Goal: Task Accomplishment & Management: Manage account settings

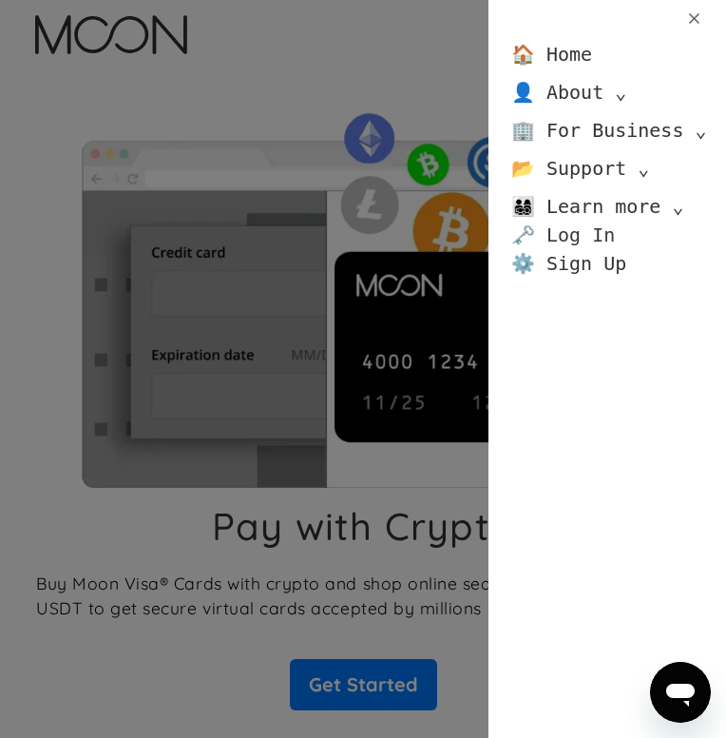
click at [569, 230] on link "🗝️ Log In" at bounding box center [563, 234] width 104 height 29
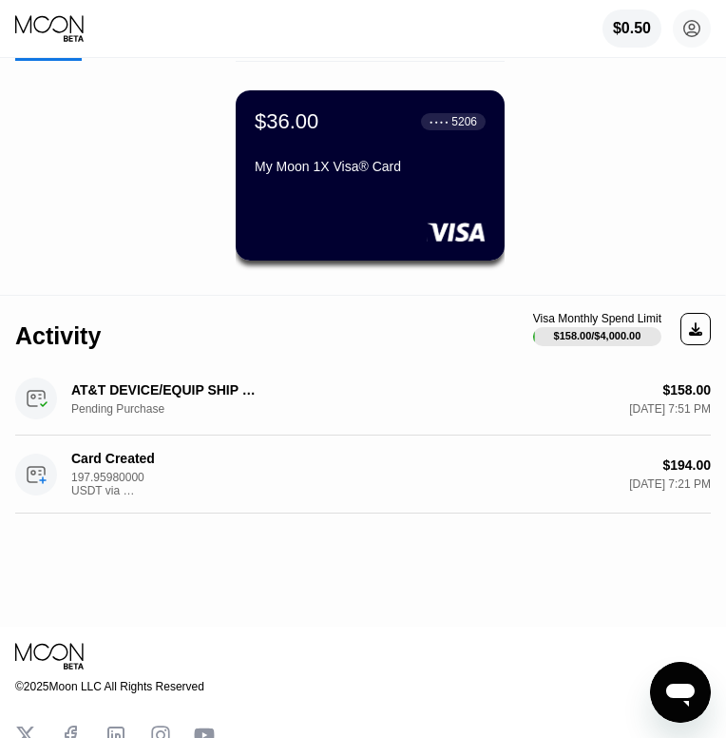
scroll to position [109, 0]
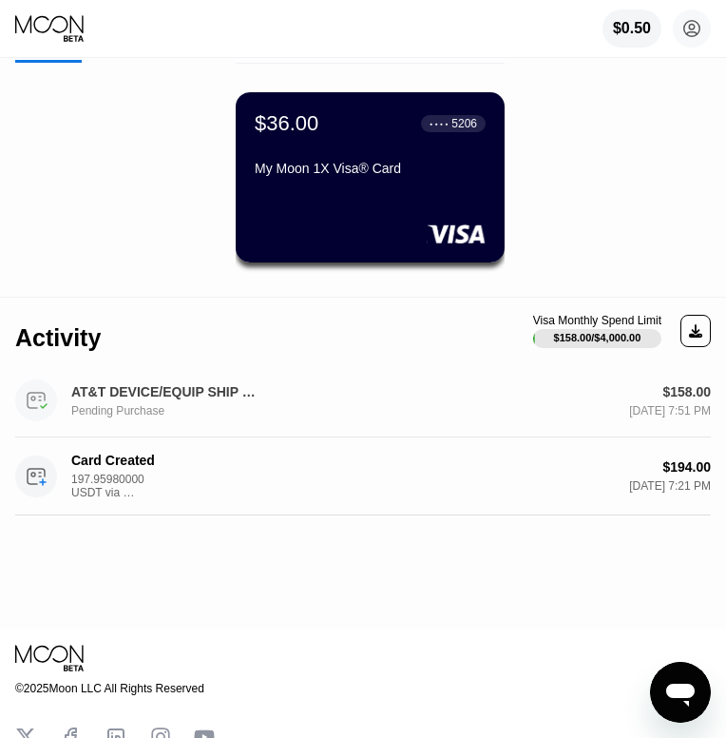
click at [137, 393] on div "AT&T DEVICE/EQUIP SHIP DALLAS US" at bounding box center [166, 391] width 190 height 15
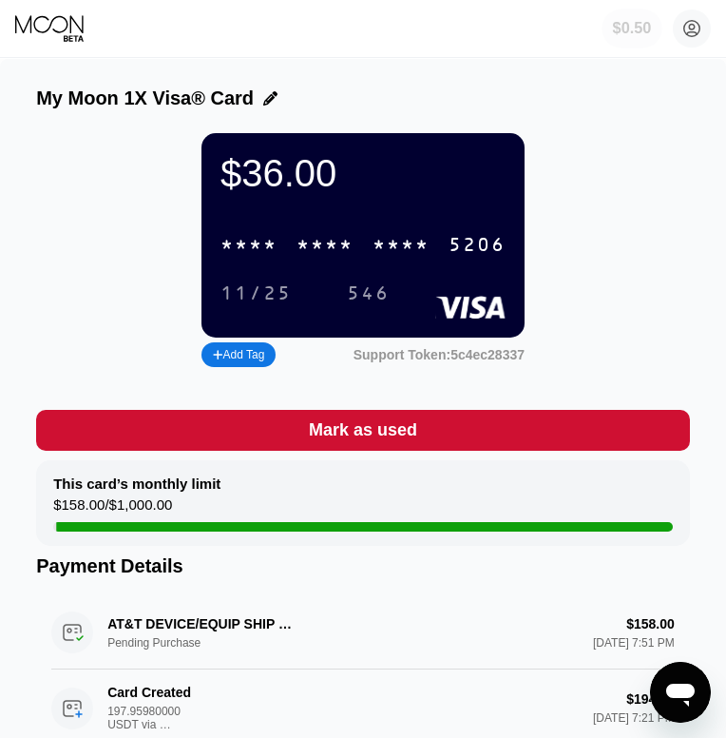
click at [637, 24] on div "$0.50" at bounding box center [632, 28] width 39 height 17
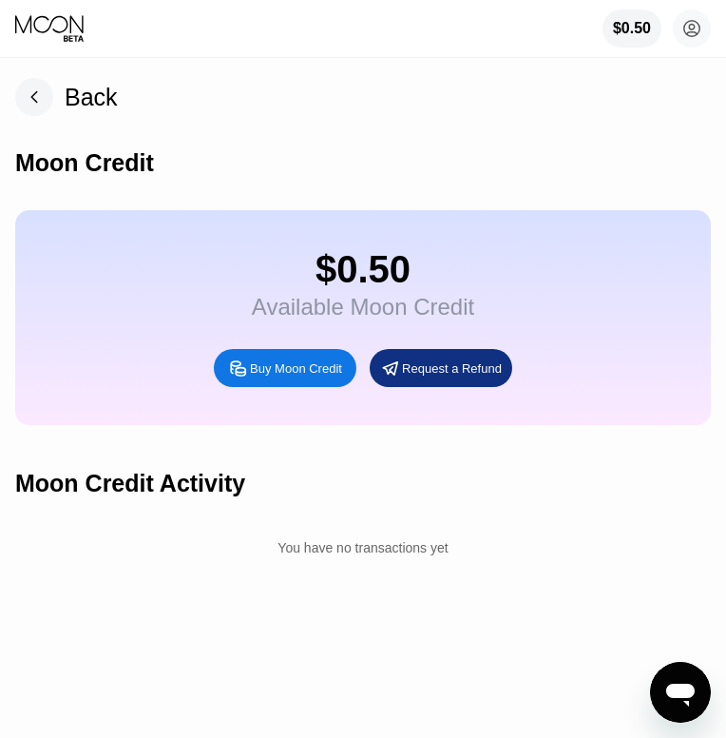
click at [33, 95] on icon at bounding box center [34, 97] width 6 height 10
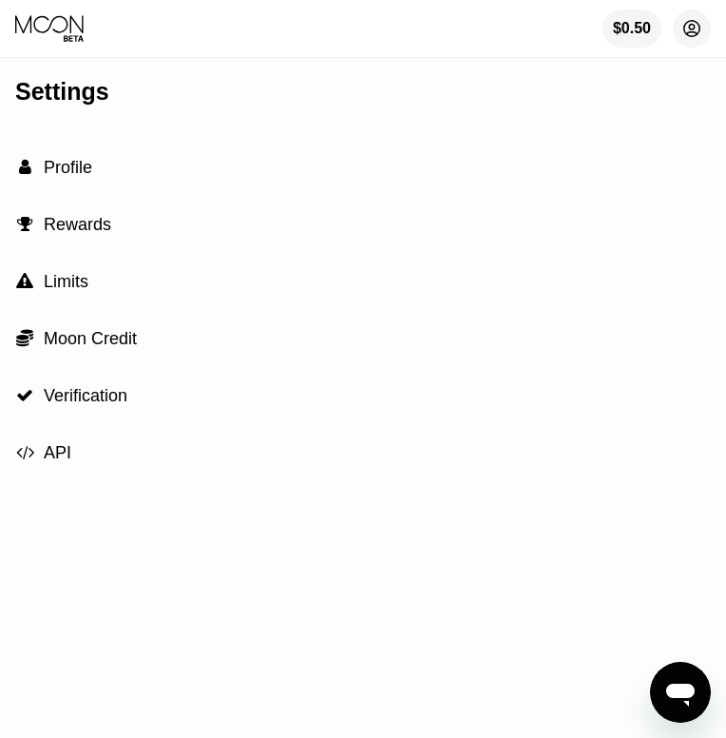
click at [700, 26] on icon at bounding box center [692, 29] width 16 height 16
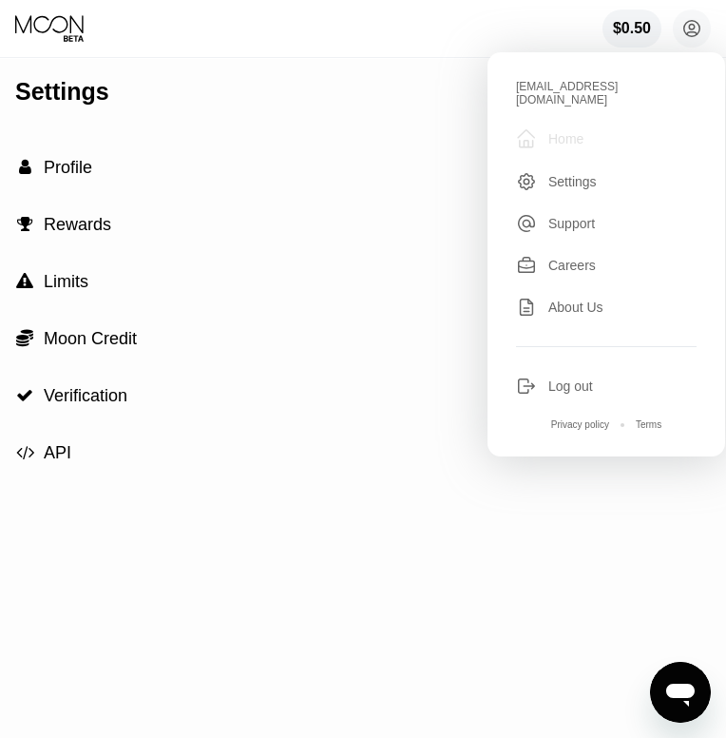
click at [552, 131] on div "Home" at bounding box center [565, 138] width 35 height 15
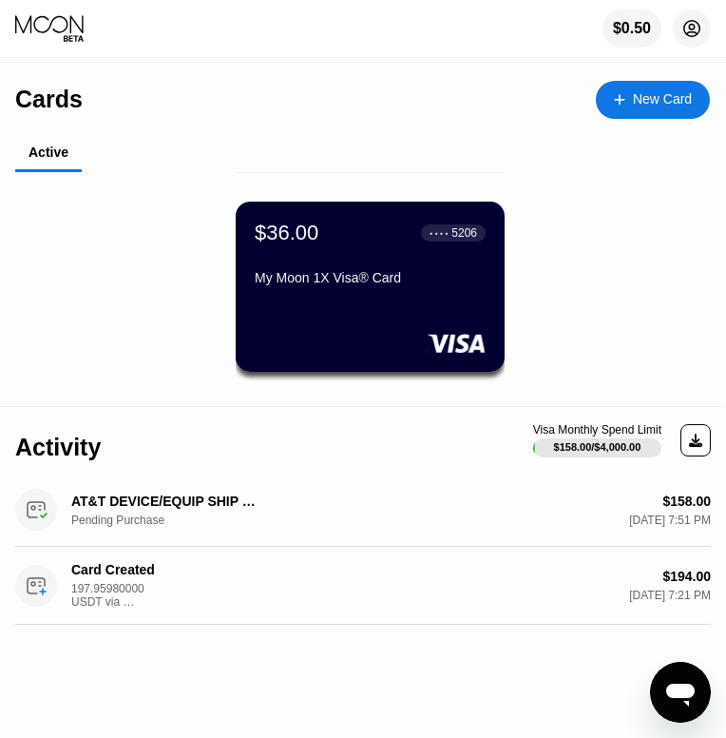
click at [695, 35] on circle at bounding box center [692, 29] width 38 height 38
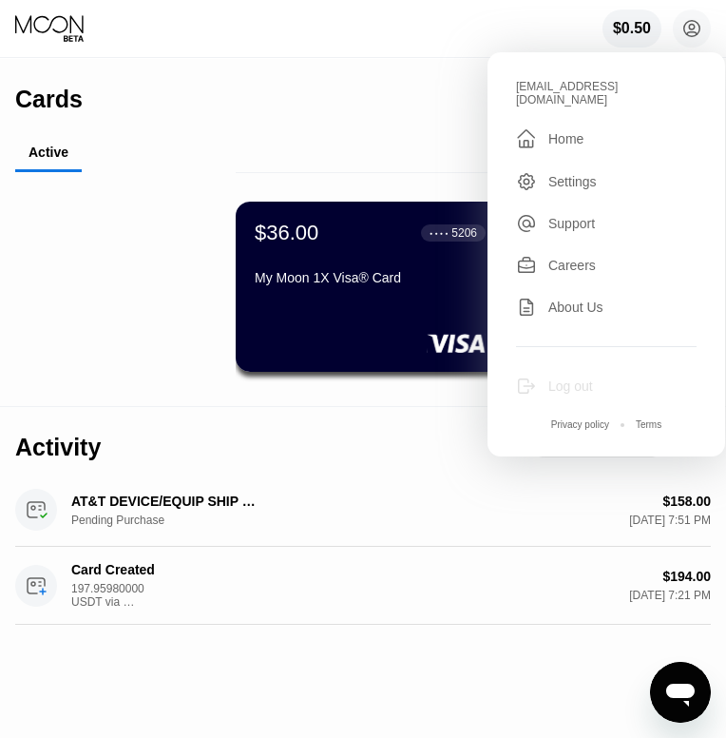
click at [573, 378] on div "Log out" at bounding box center [570, 385] width 45 height 15
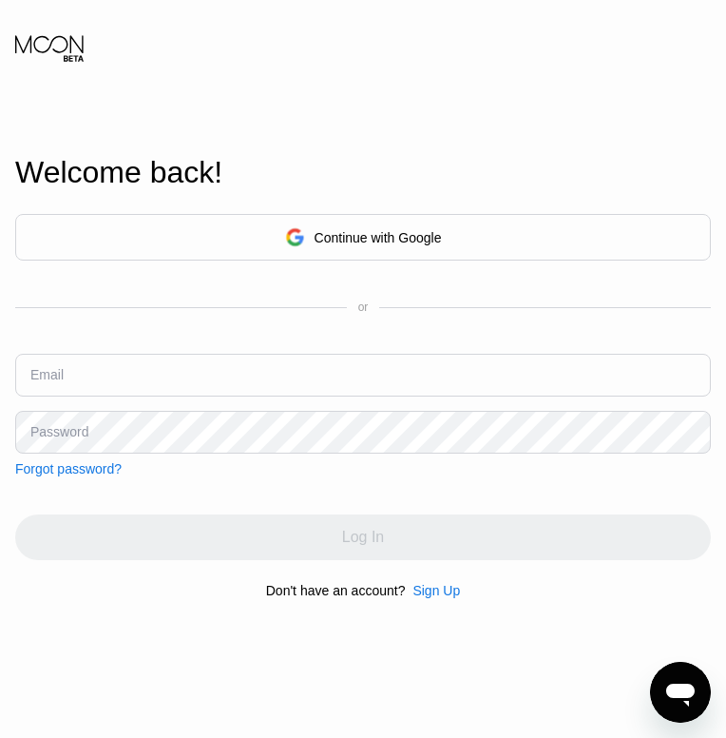
click at [49, 374] on div "Email" at bounding box center [46, 374] width 33 height 15
click at [86, 377] on input "text" at bounding box center [363, 375] width 696 height 43
